Goal: Answer question/provide support

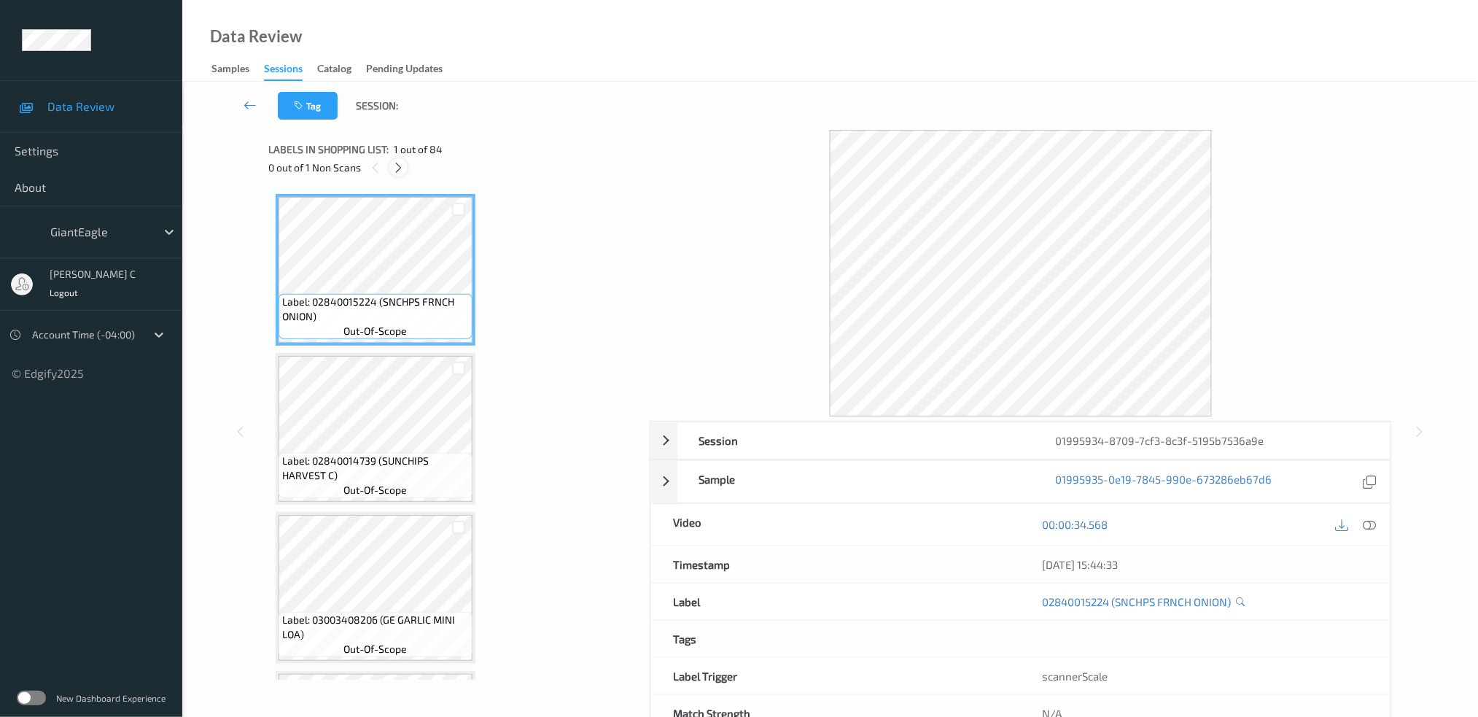
click at [401, 170] on icon at bounding box center [398, 167] width 12 height 13
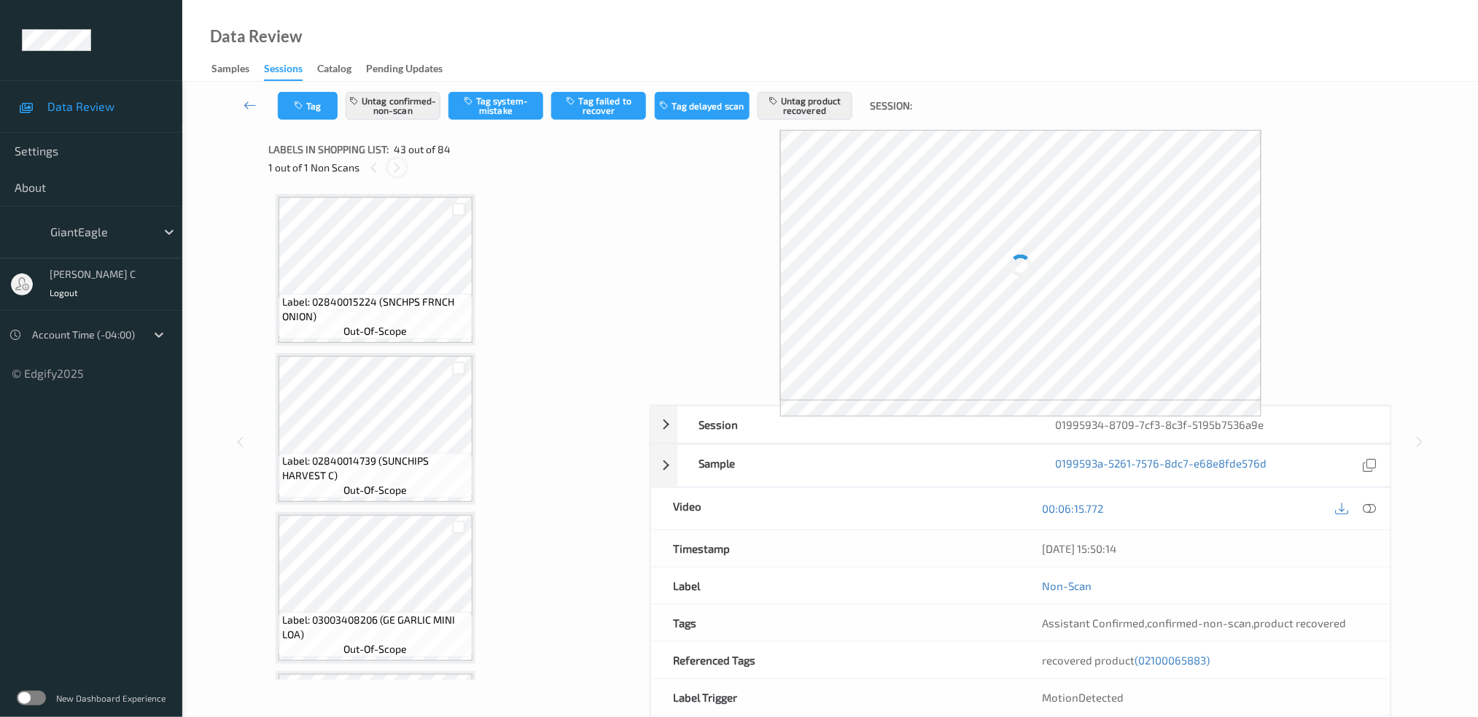
scroll to position [6477, 0]
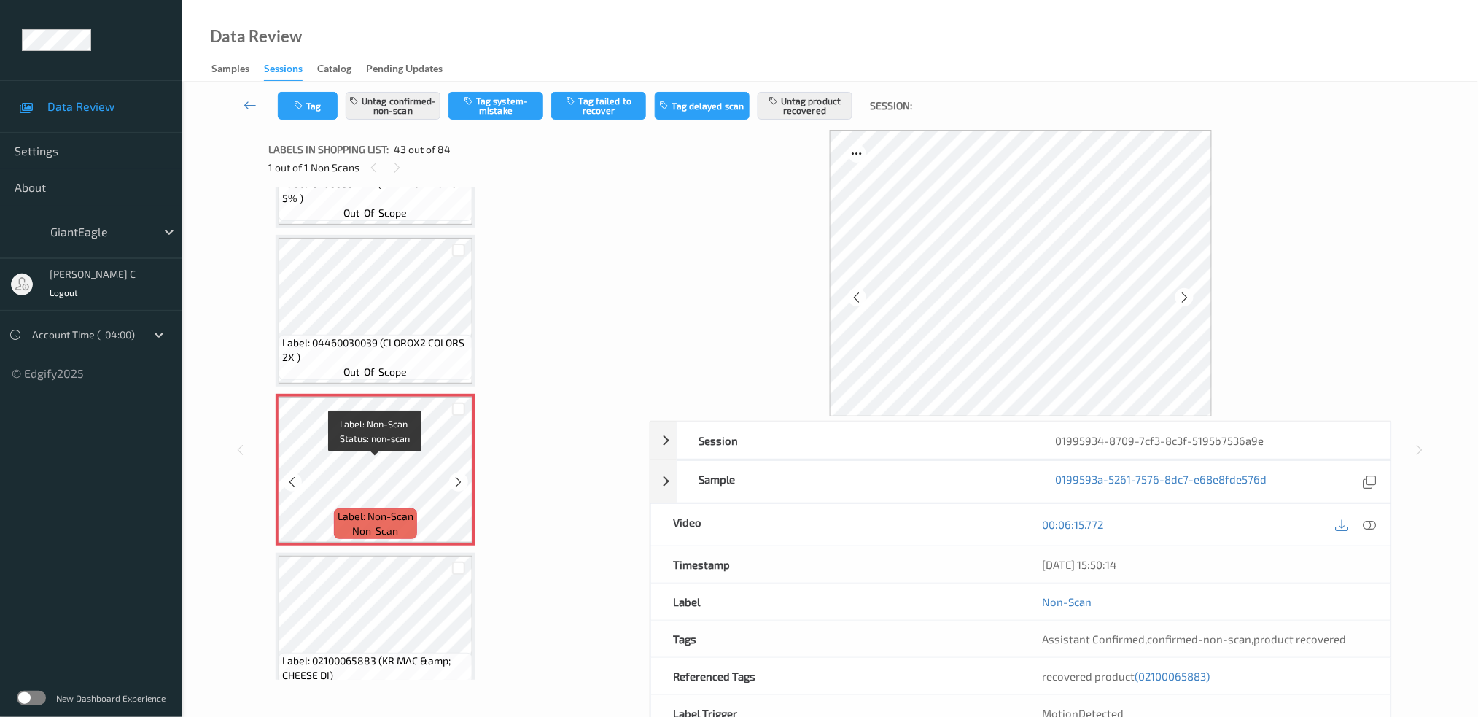
click at [371, 509] on span "Label: Non-Scan" at bounding box center [376, 516] width 76 height 15
click at [456, 475] on icon at bounding box center [459, 481] width 12 height 13
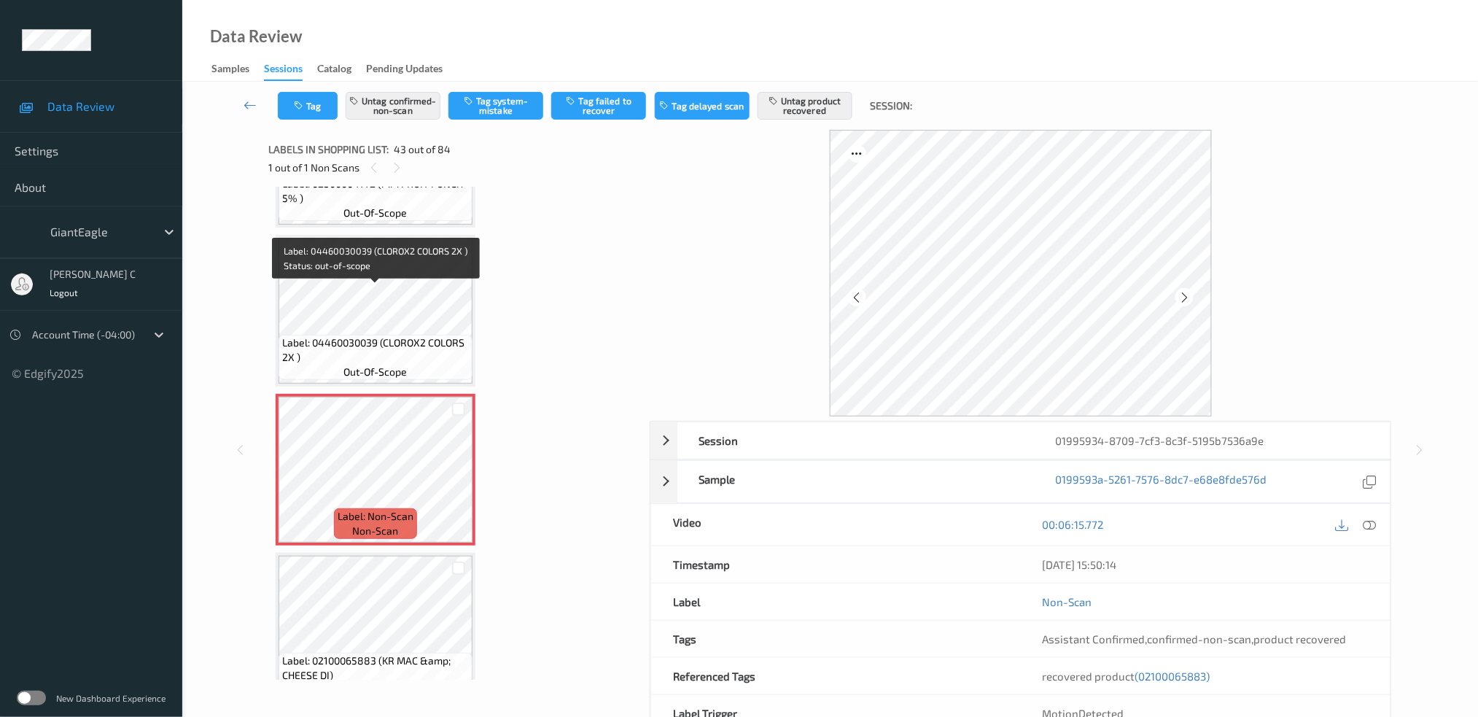
click at [360, 335] on span "Label: 04460030039 (CLOROX2 COLORS 2X )" at bounding box center [375, 349] width 187 height 29
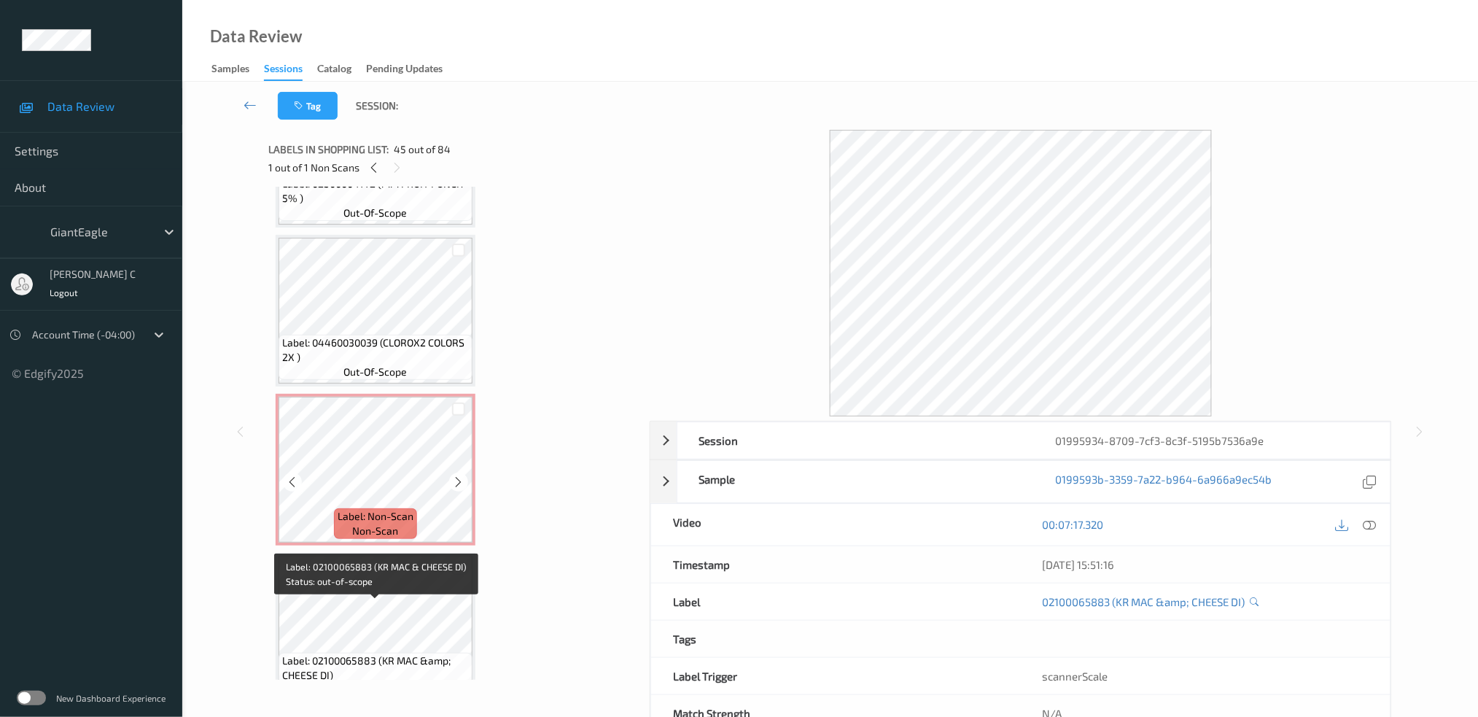
click at [353, 365] on span "out-of-scope" at bounding box center [375, 372] width 63 height 15
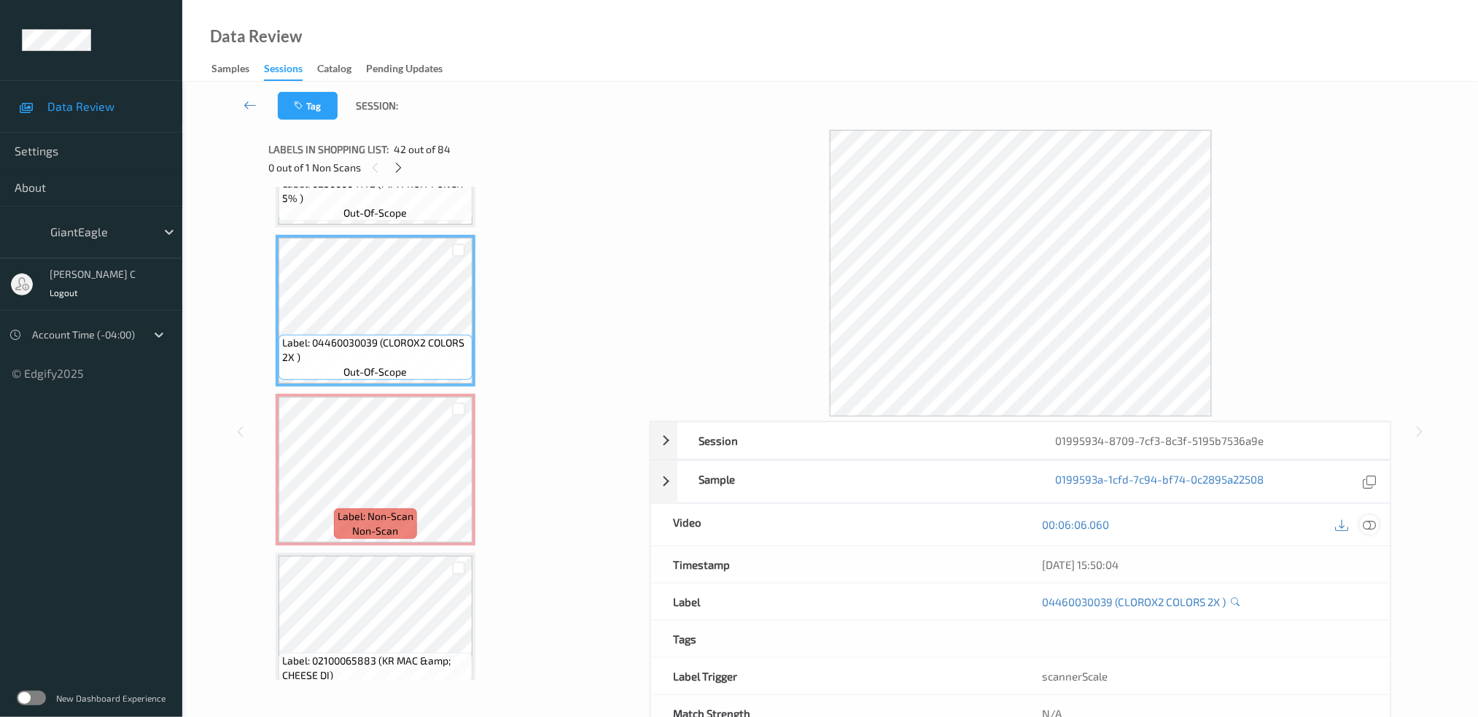
click at [1371, 525] on icon at bounding box center [1369, 524] width 13 height 13
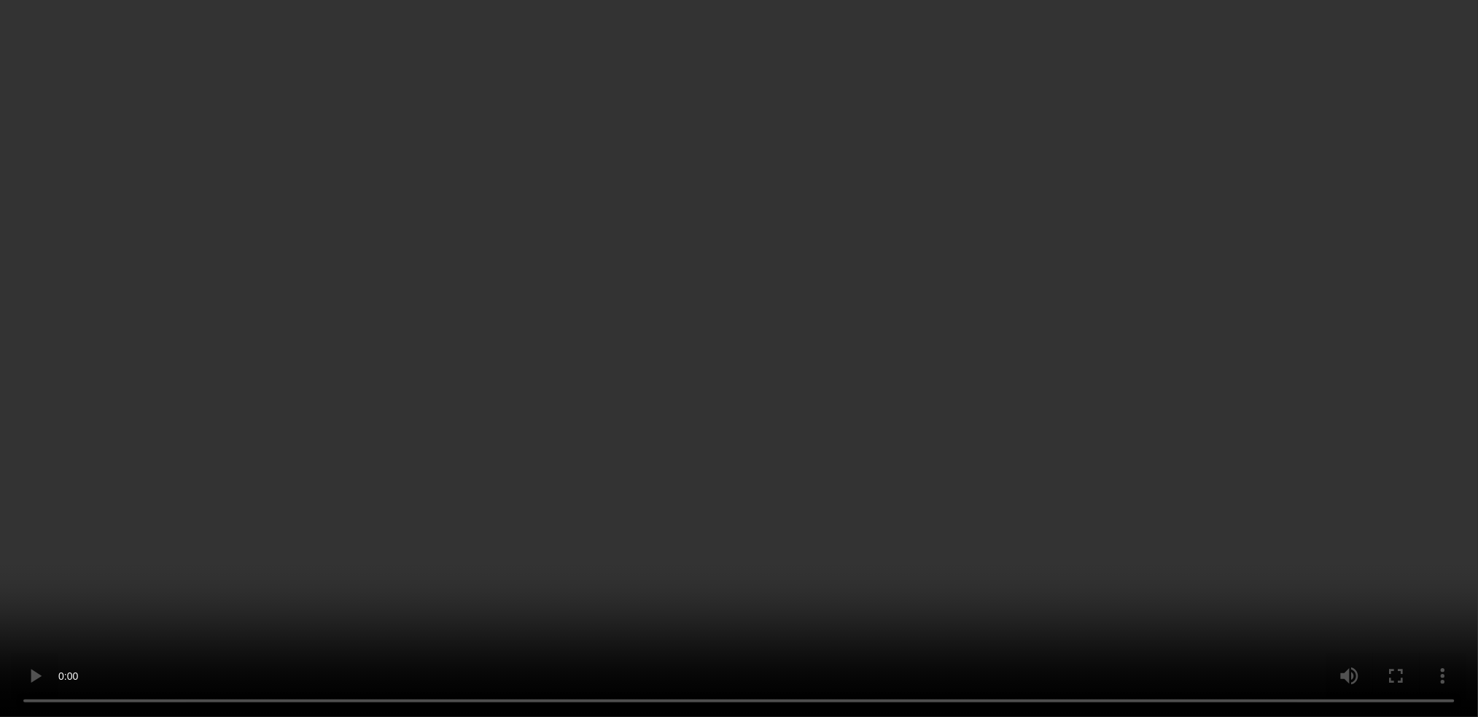
scroll to position [6574, 0]
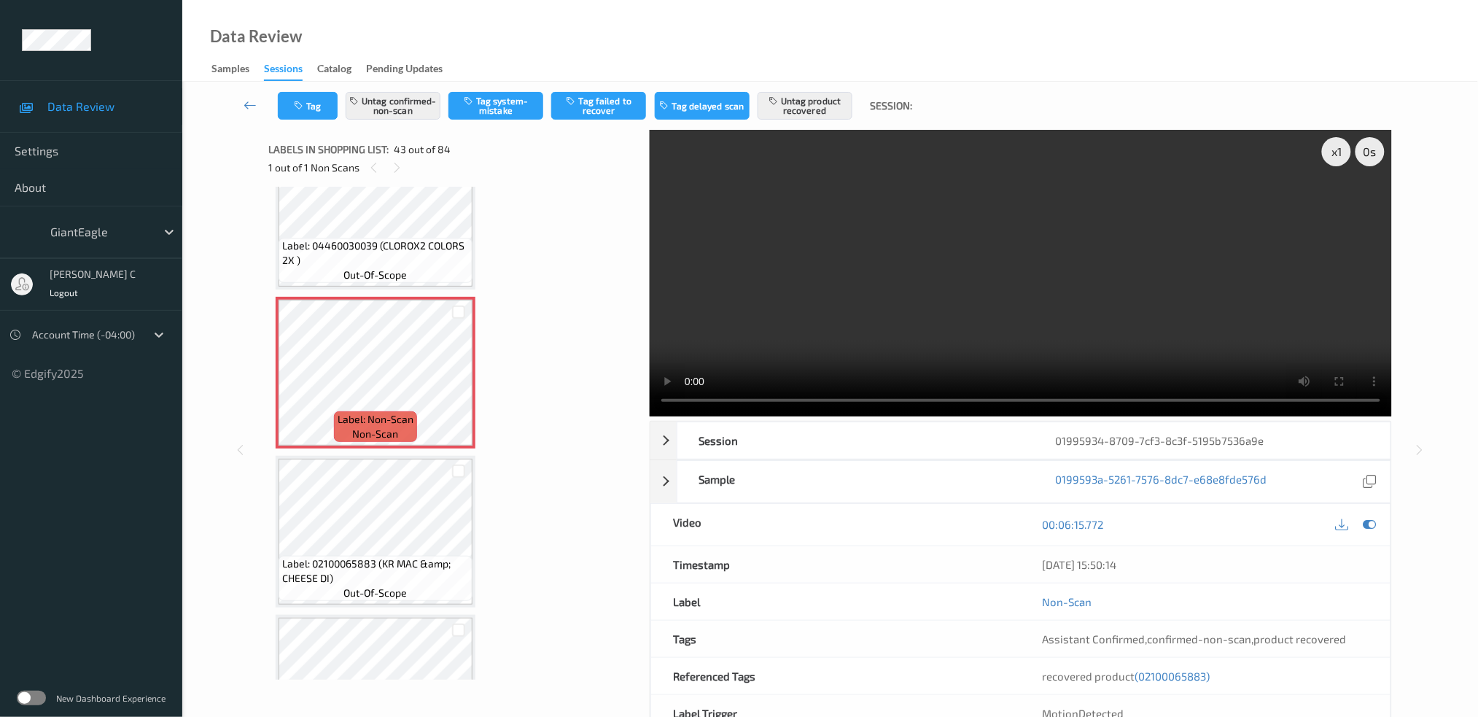
click at [391, 556] on span "Label: 02100065883 (KR MAC &amp; CHEESE DI)" at bounding box center [375, 570] width 187 height 29
